Goal: Navigation & Orientation: Understand site structure

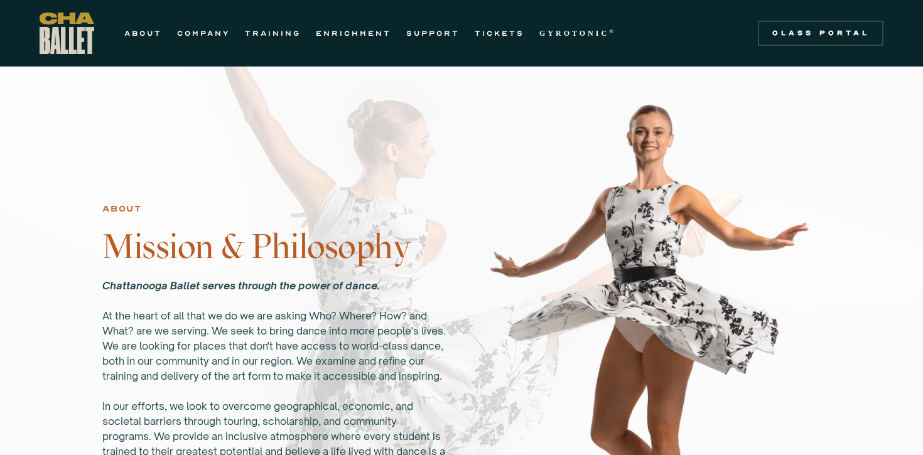
scroll to position [354, 0]
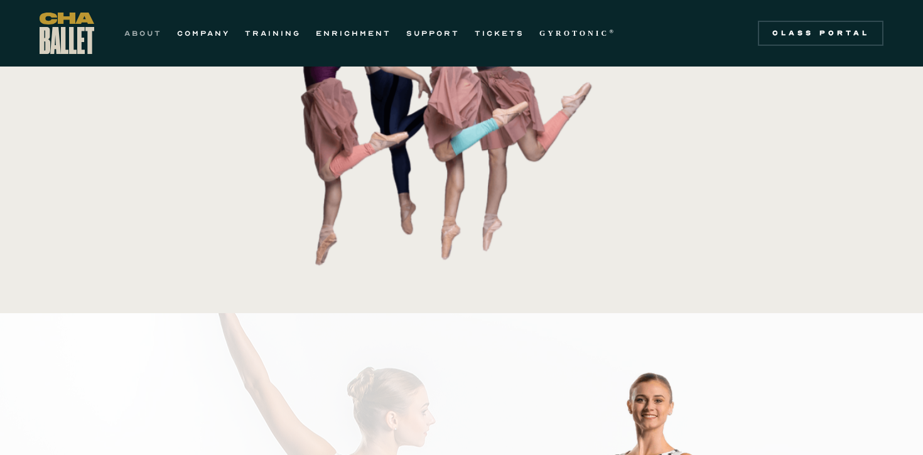
click at [146, 30] on link "ABOUT" at bounding box center [143, 33] width 38 height 15
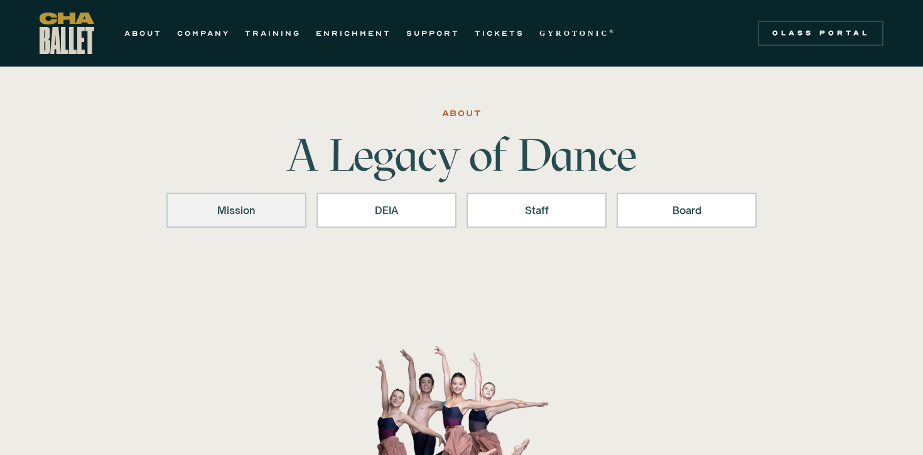
click at [262, 208] on div "Mission" at bounding box center [236, 210] width 107 height 15
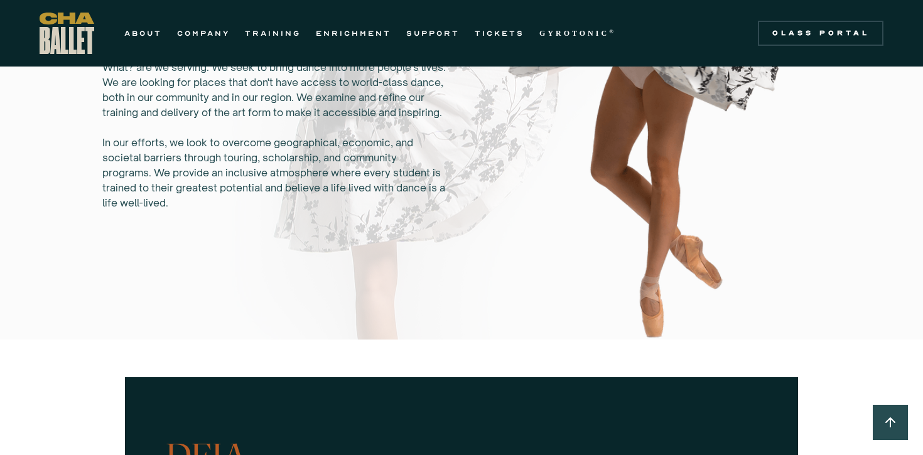
scroll to position [890, 0]
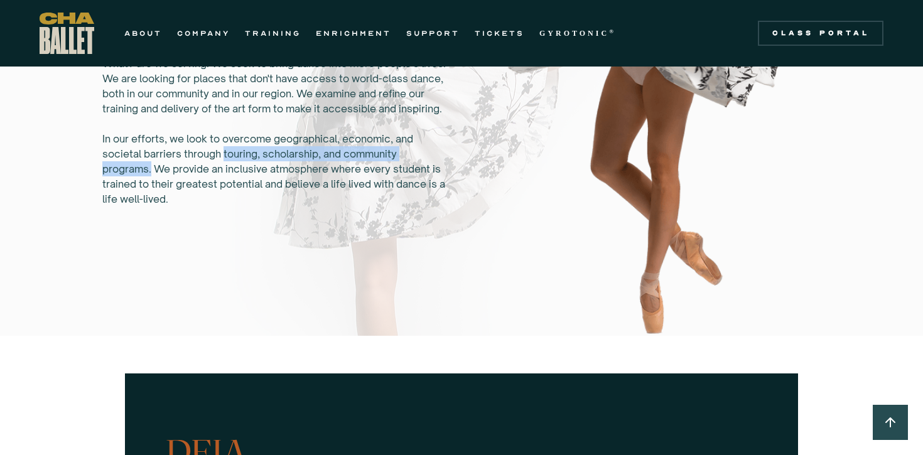
drag, startPoint x: 225, startPoint y: 161, endPoint x: 152, endPoint y: 178, distance: 74.9
click at [152, 178] on div "Chattanooga Ballet serves through the power of dance. ‍ At the heart of all tha…" at bounding box center [274, 109] width 344 height 196
copy div "touring, scholarship, and community programs."
click at [551, 195] on img at bounding box center [649, 88] width 344 height 495
click at [506, 185] on img at bounding box center [649, 88] width 344 height 495
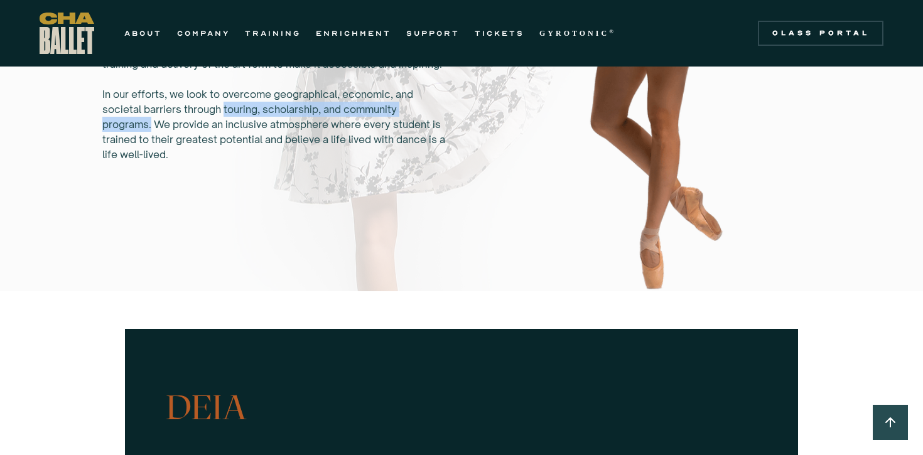
scroll to position [935, 0]
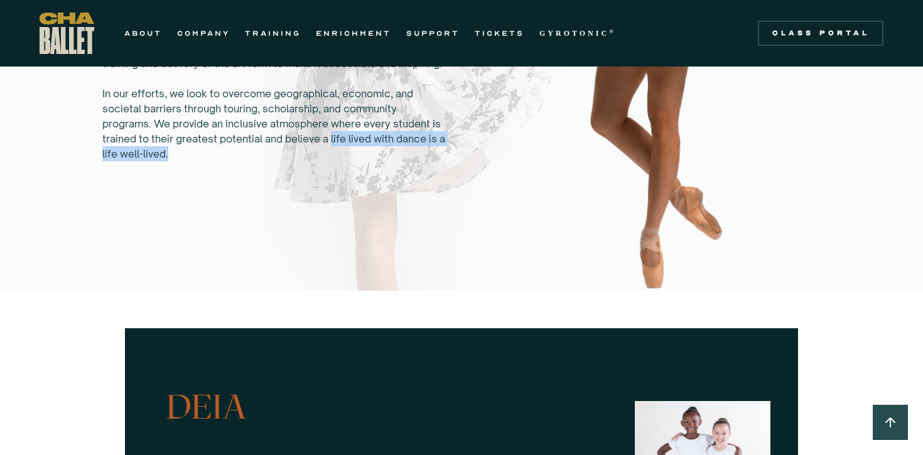
drag, startPoint x: 333, startPoint y: 146, endPoint x: 227, endPoint y: 168, distance: 108.5
click at [227, 168] on div "About Mission & Philosophy Chattanooga Ballet serves through the power of dance…" at bounding box center [274, 37] width 344 height 299
copy div "life lived with dance is a life well-lived."
click at [558, 190] on img at bounding box center [649, 42] width 344 height 495
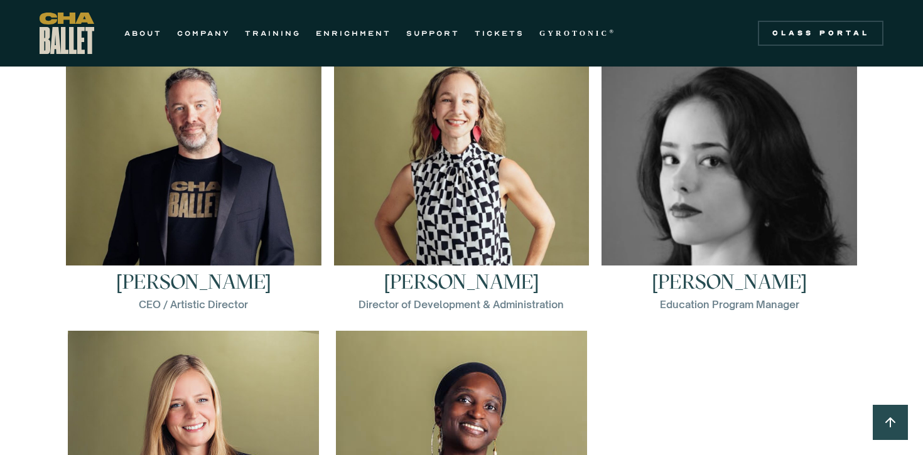
scroll to position [1787, 0]
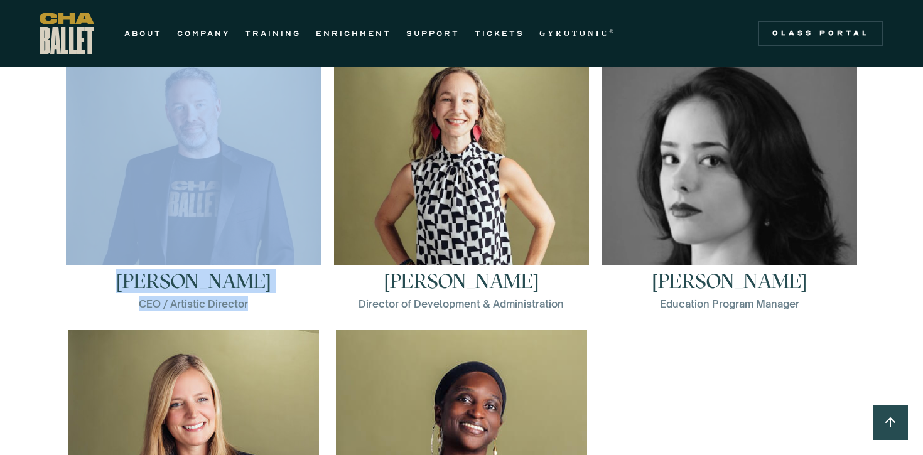
click at [85, 286] on link "Brian McSween CEO / Artistic Director Brian McSween is the CEO/Artistic Directo…" at bounding box center [194, 180] width 256 height 264
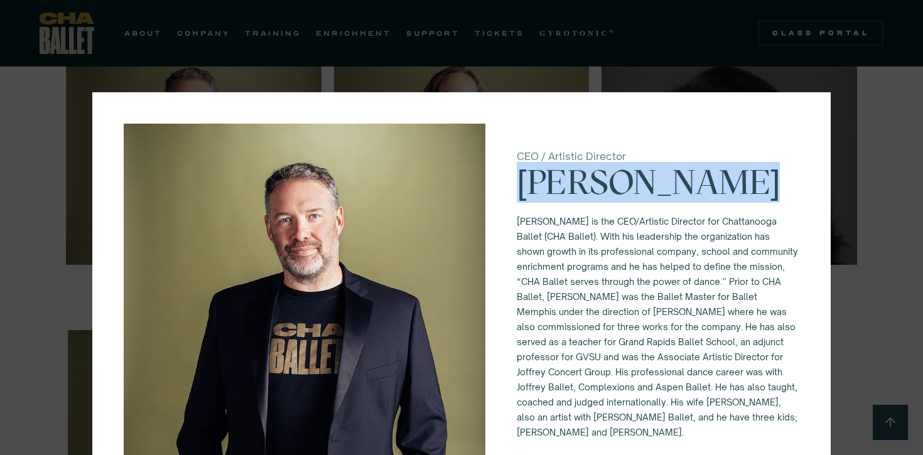
drag, startPoint x: 514, startPoint y: 188, endPoint x: 745, endPoint y: 197, distance: 230.6
click at [745, 197] on div "CEO / Artistic Director Brian McSween Brian McSween is the CEO/Artistic Directo…" at bounding box center [461, 394] width 738 height 605
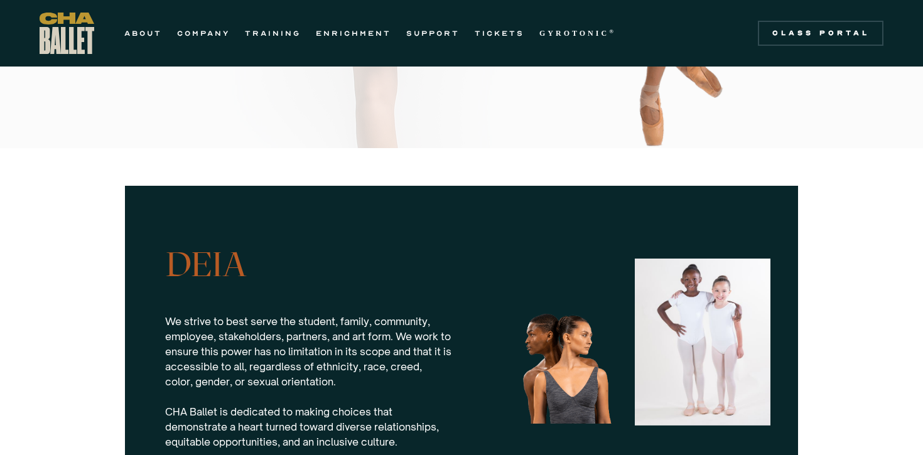
scroll to position [978, 0]
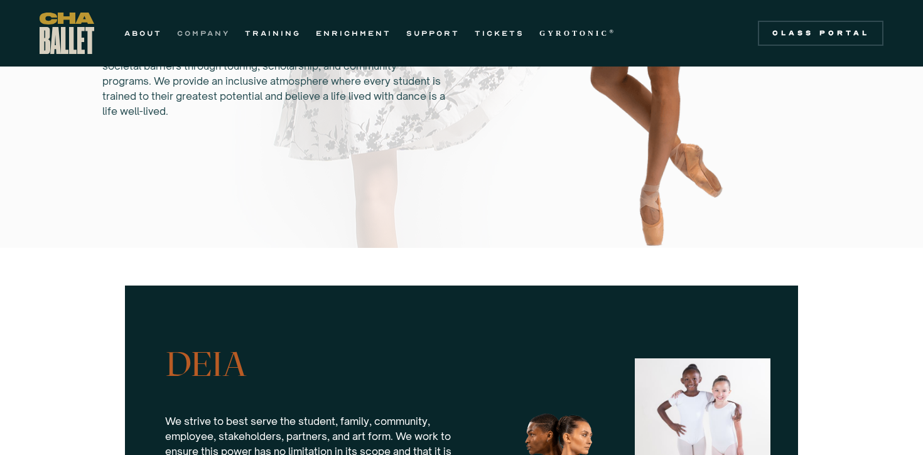
click at [211, 33] on link "COMPANY" at bounding box center [203, 33] width 53 height 15
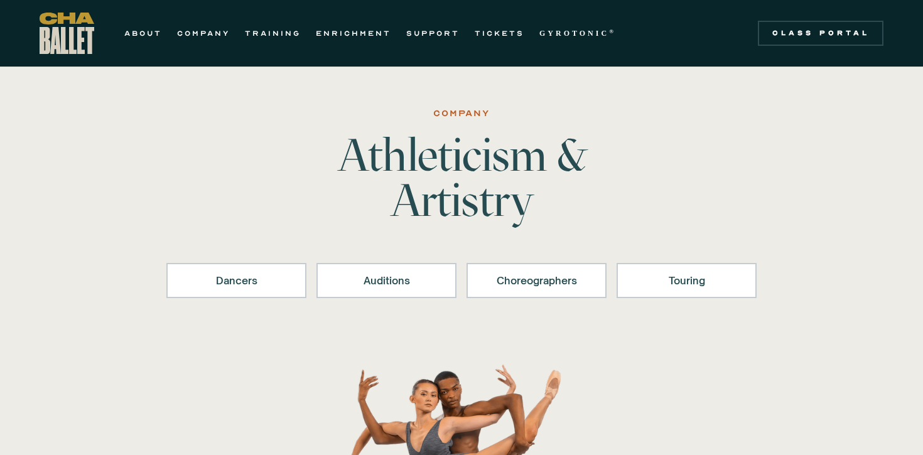
click at [146, 45] on div "ABOUT COMPANY TRAINING ENRICHMENT SUPPORT TICKETS GYROTONIC ® Information Style…" at bounding box center [332, 33] width 584 height 41
click at [144, 35] on link "ABOUT" at bounding box center [143, 33] width 38 height 15
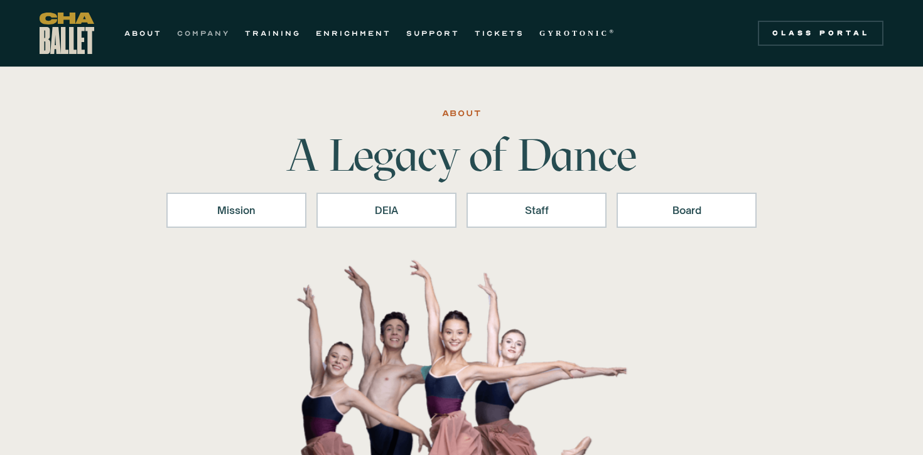
click at [207, 31] on link "COMPANY" at bounding box center [203, 33] width 53 height 15
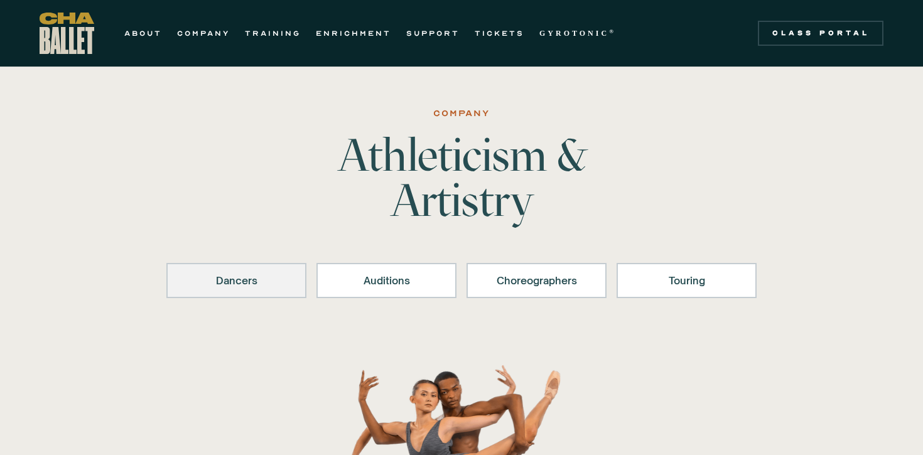
click at [269, 285] on div "Dancers" at bounding box center [236, 280] width 107 height 15
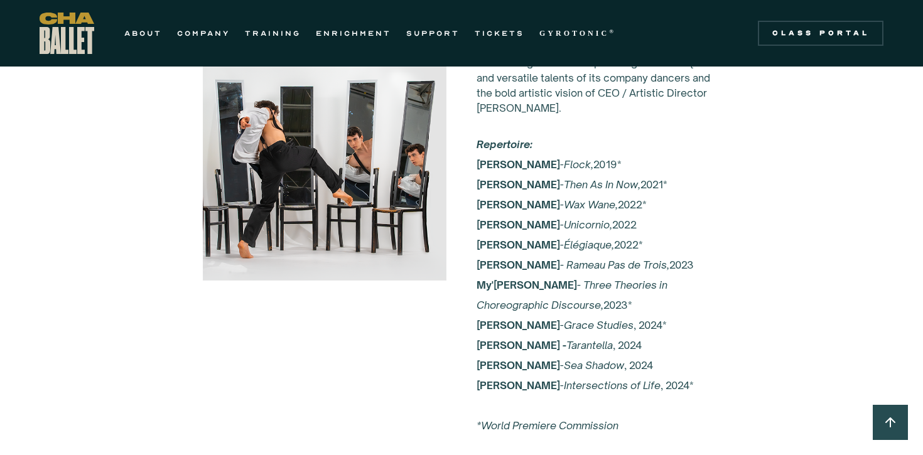
scroll to position [2195, 0]
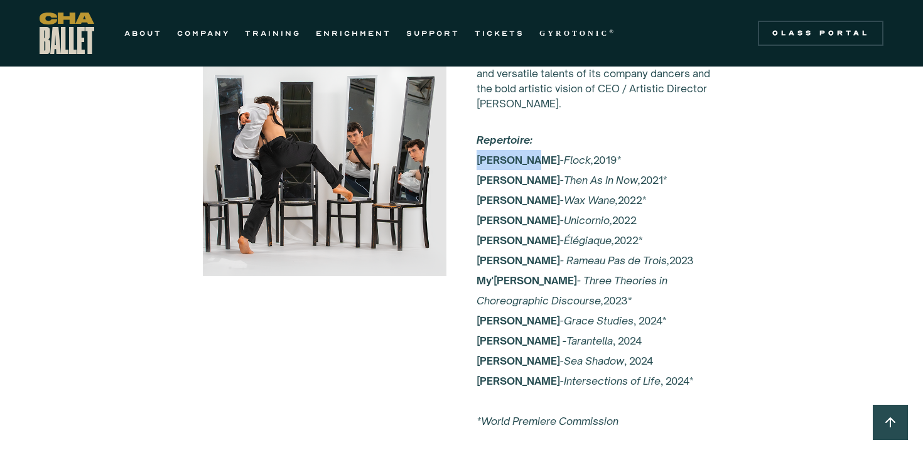
drag, startPoint x: 475, startPoint y: 160, endPoint x: 527, endPoint y: 161, distance: 52.1
click at [527, 161] on div "Choreographers CHA Ballet’s vision for choreography is to provide the greatest …" at bounding box center [461, 155] width 517 height 592
copy strong "[PERSON_NAME]"
click at [452, 191] on div "Choreographers CHA Ballet’s vision for choreography is to provide the greatest …" at bounding box center [461, 155] width 517 height 592
drag, startPoint x: 565, startPoint y: 180, endPoint x: 639, endPoint y: 186, distance: 74.4
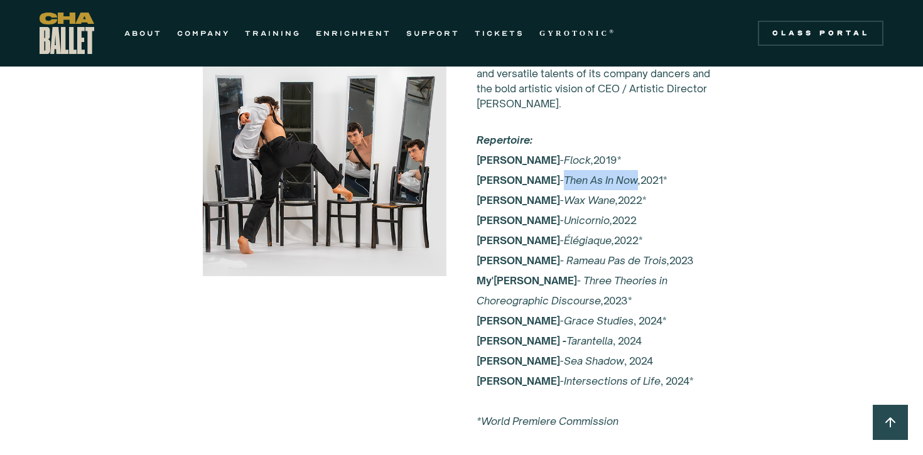
click at [639, 186] on p "Repertoire: Alia Kache - Flock, 2019* Emilia Sandoval - Then As In Now, 2021* A…" at bounding box center [599, 280] width 244 height 301
copy em "Then As In Now"
drag, startPoint x: 554, startPoint y: 181, endPoint x: 465, endPoint y: 181, distance: 89.2
click at [465, 181] on div "Choreographers CHA Ballet’s vision for choreography is to provide the greatest …" at bounding box center [461, 155] width 517 height 592
copy strong "[PERSON_NAME]"
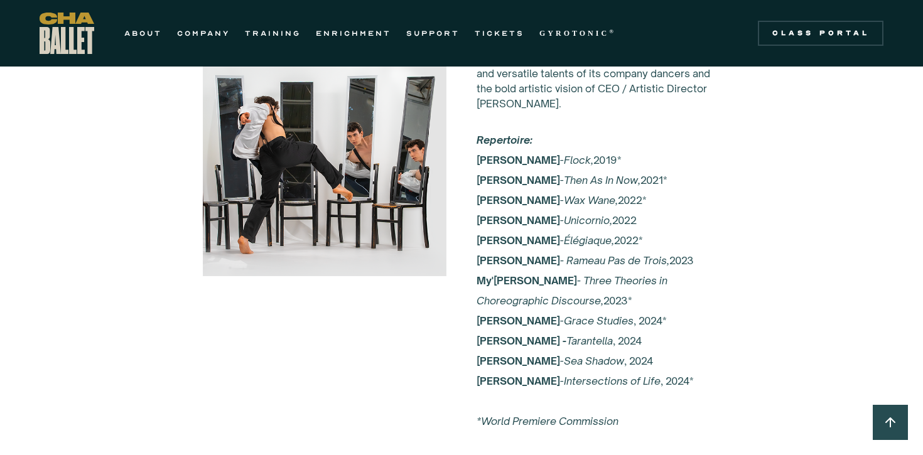
click at [453, 178] on div "Choreographers CHA Ballet’s vision for choreography is to provide the greatest …" at bounding box center [461, 155] width 517 height 592
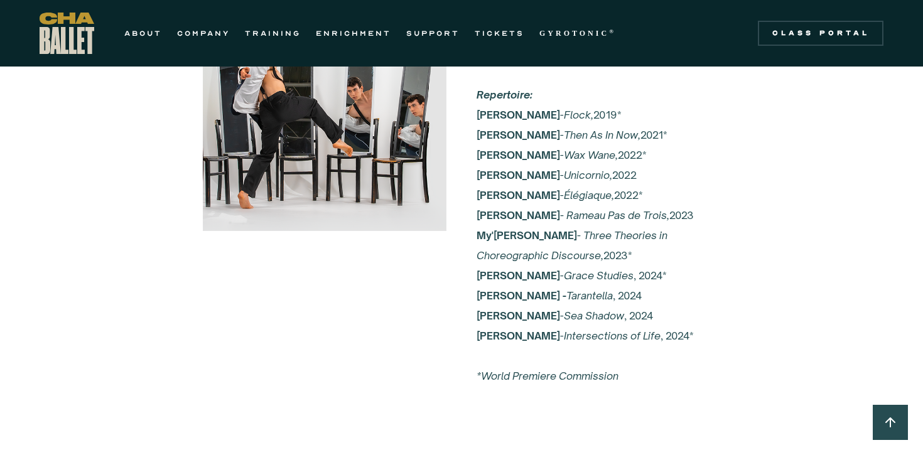
scroll to position [2241, 0]
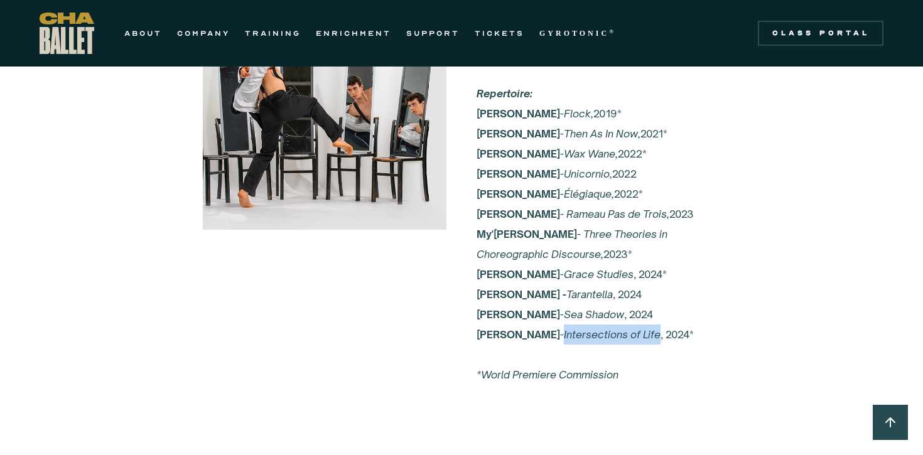
drag, startPoint x: 541, startPoint y: 334, endPoint x: 635, endPoint y: 339, distance: 94.3
click at [635, 339] on em "Intersections of Life" at bounding box center [612, 334] width 97 height 13
copy em "Intersections of Life"
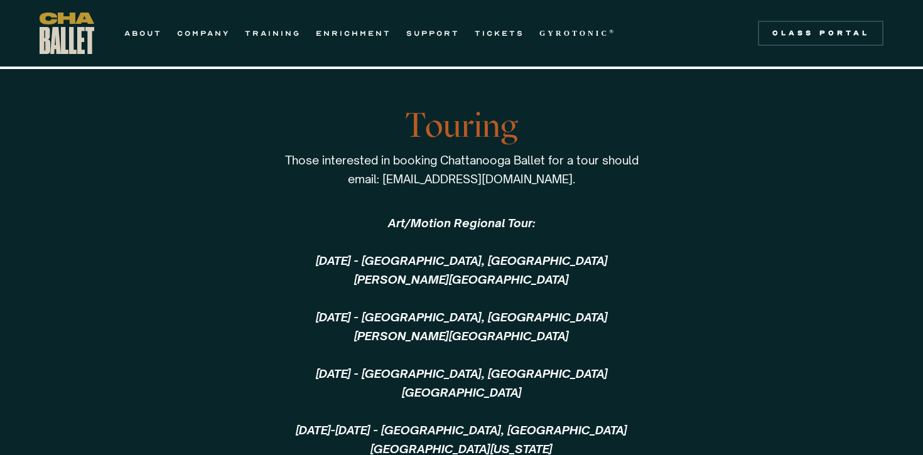
scroll to position [2610, 0]
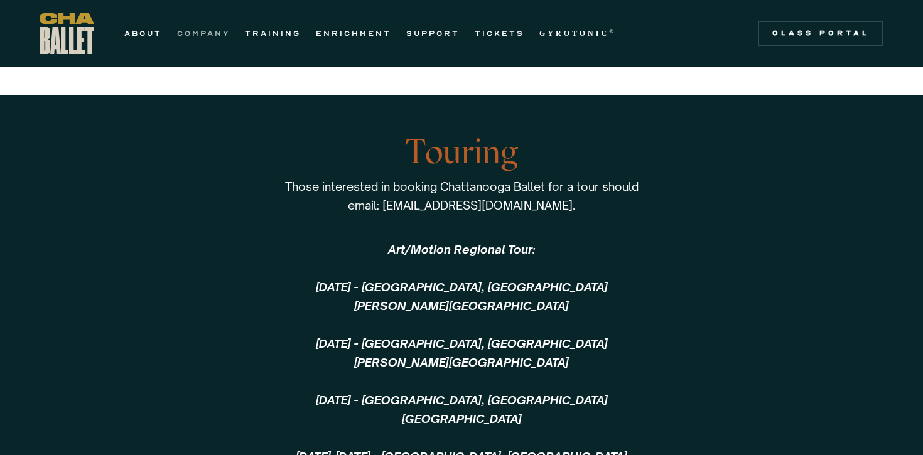
click at [210, 35] on link "COMPANY" at bounding box center [203, 33] width 53 height 15
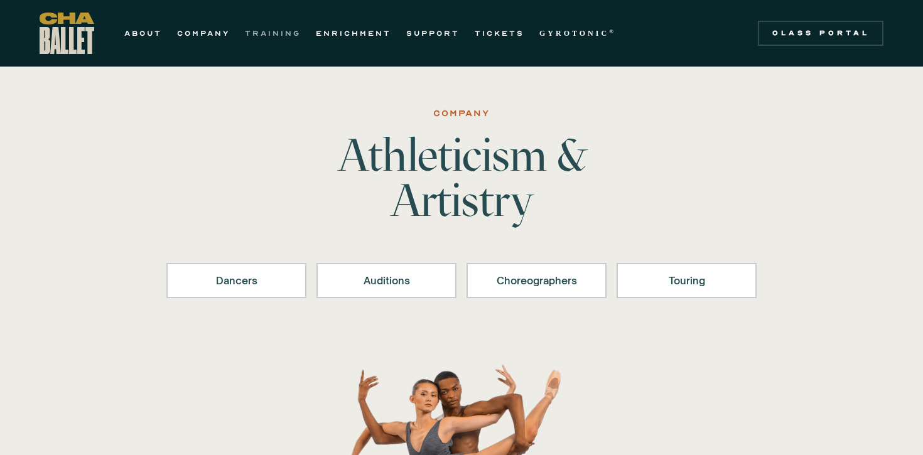
click at [273, 28] on link "TRAINING" at bounding box center [273, 33] width 56 height 15
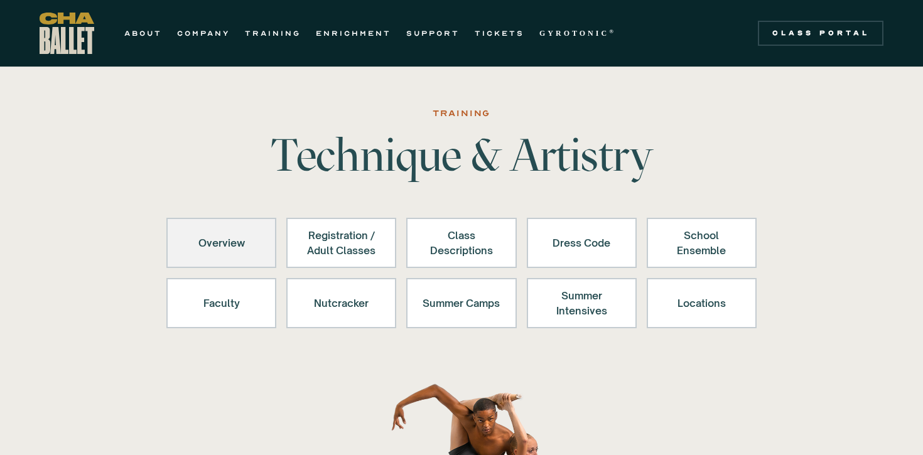
click at [234, 240] on div "Overview" at bounding box center [221, 243] width 77 height 30
click at [357, 34] on link "ENRICHMENT" at bounding box center [353, 33] width 75 height 15
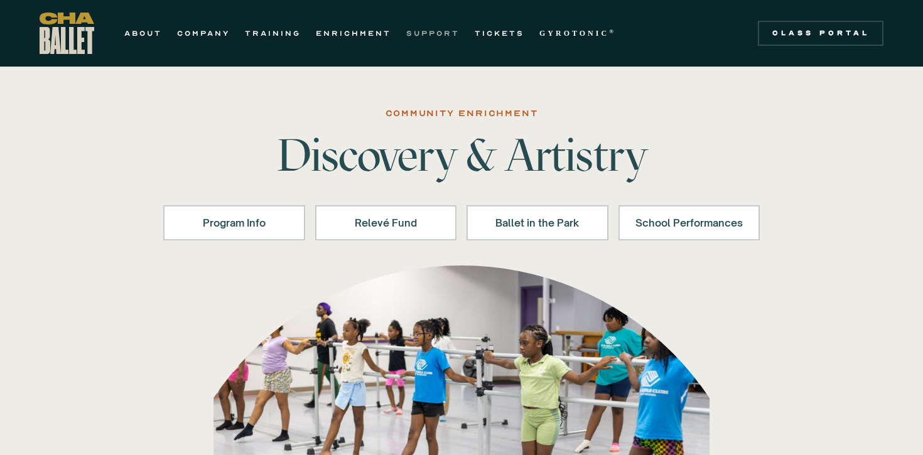
click at [435, 36] on link "SUPPORT" at bounding box center [432, 33] width 53 height 15
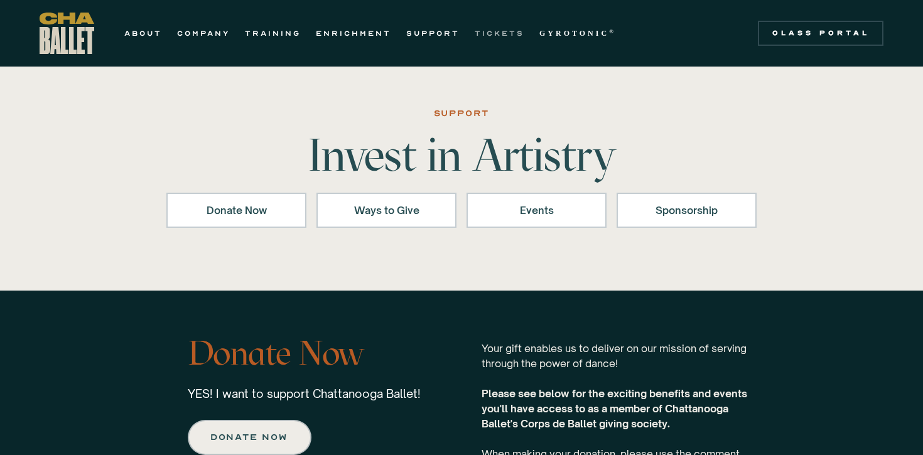
click at [505, 33] on link "TICKETS" at bounding box center [500, 33] width 50 height 15
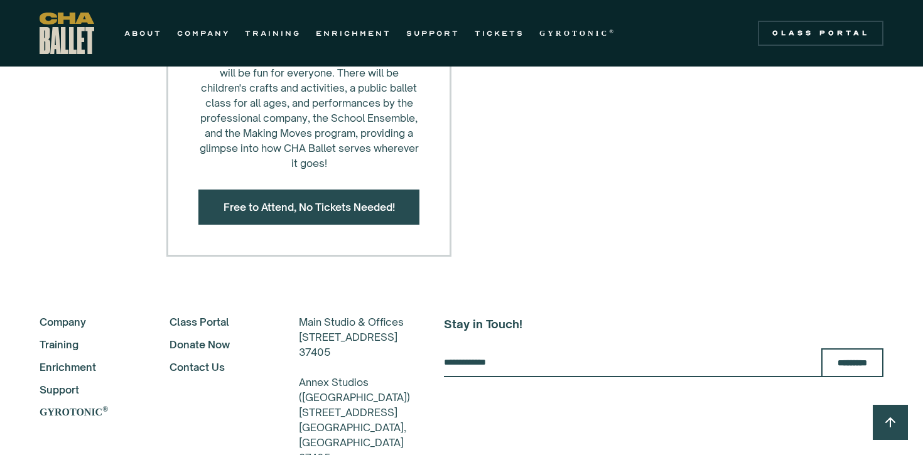
scroll to position [2048, 0]
